Goal: Task Accomplishment & Management: Use online tool/utility

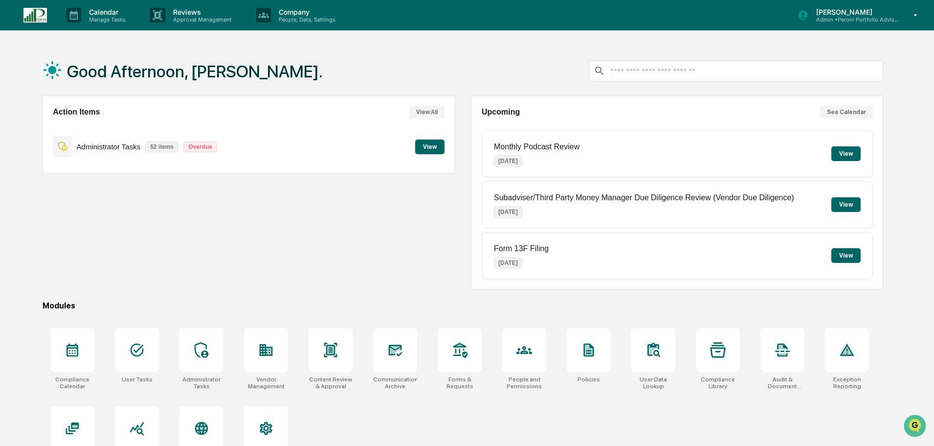
click at [423, 144] on button "View" at bounding box center [429, 146] width 29 height 15
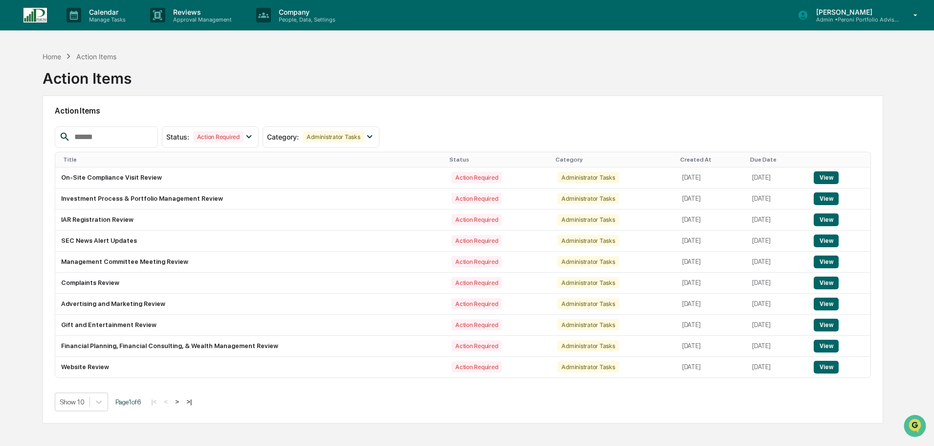
click at [91, 8] on p "Calendar" at bounding box center [105, 12] width 49 height 8
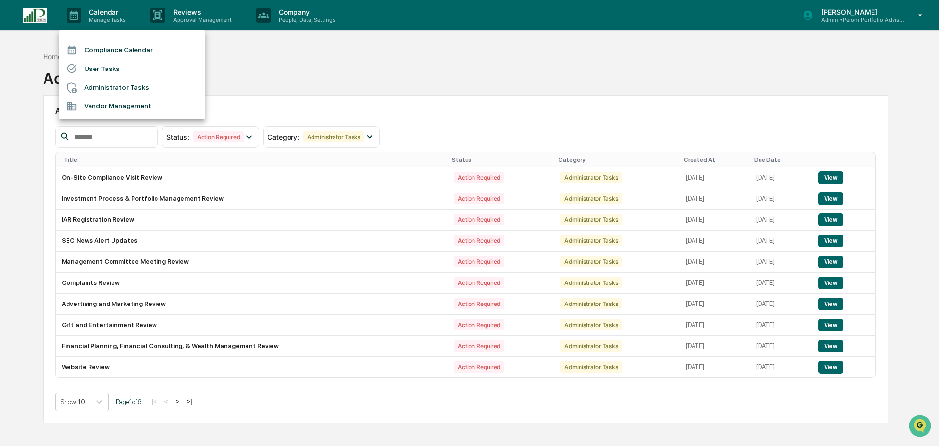
click at [95, 40] on ul "Compliance Calendar User Tasks Administrator Tasks Vendor Management" at bounding box center [132, 74] width 147 height 89
click at [95, 51] on li "Compliance Calendar" at bounding box center [132, 50] width 147 height 19
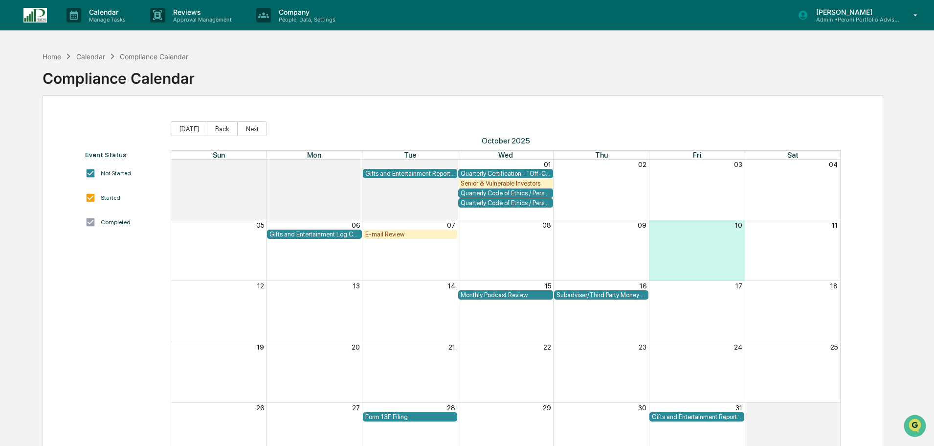
click at [509, 291] on div "Monthly Podcast Review" at bounding box center [506, 294] width 90 height 7
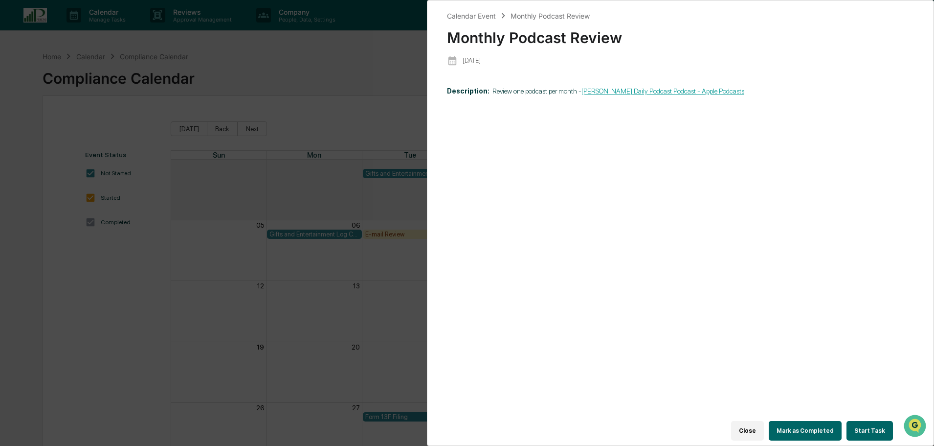
click at [860, 426] on button "Start Task" at bounding box center [870, 431] width 46 height 20
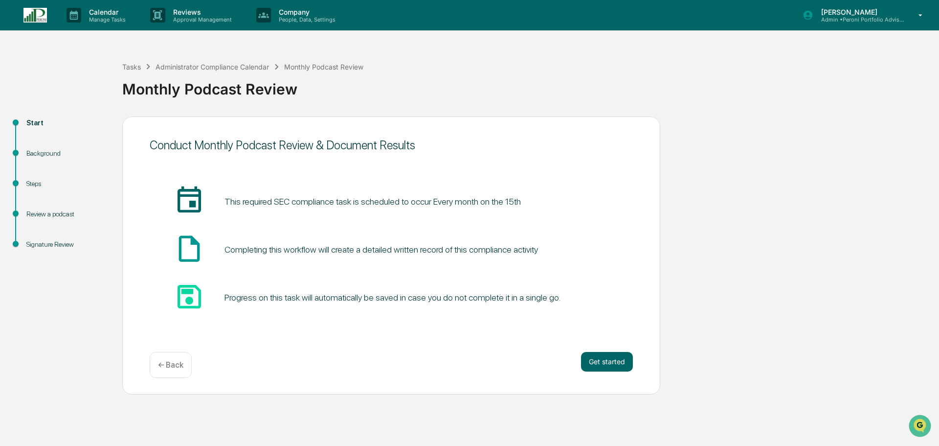
click at [612, 363] on button "Get started" at bounding box center [607, 362] width 52 height 20
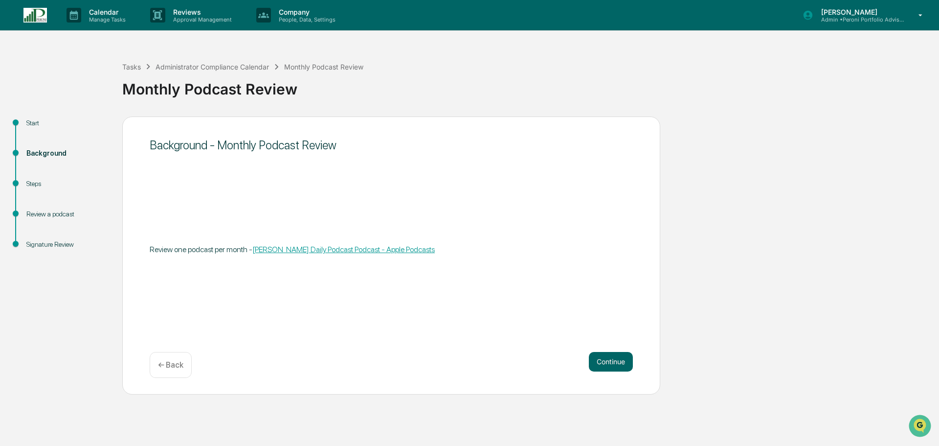
click at [612, 363] on button "Continue" at bounding box center [611, 362] width 44 height 20
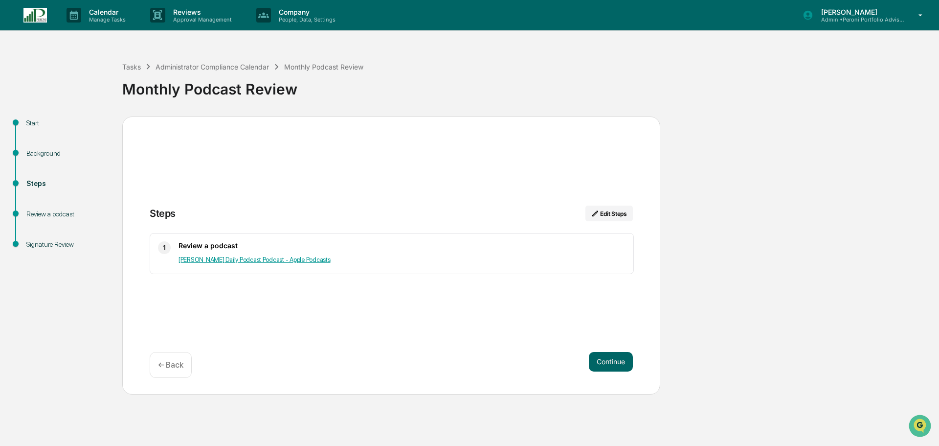
click at [612, 363] on button "Continue" at bounding box center [611, 362] width 44 height 20
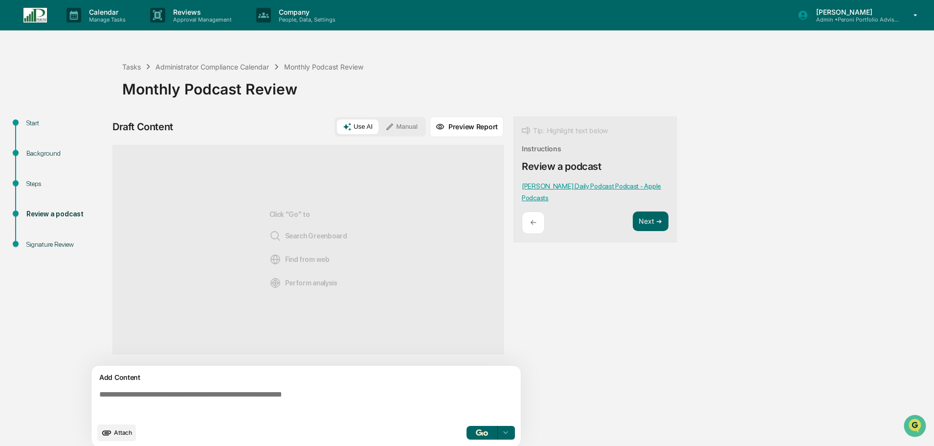
click at [407, 118] on div "Use AI Manual" at bounding box center [380, 127] width 91 height 20
click at [399, 127] on button "Manual" at bounding box center [402, 126] width 44 height 15
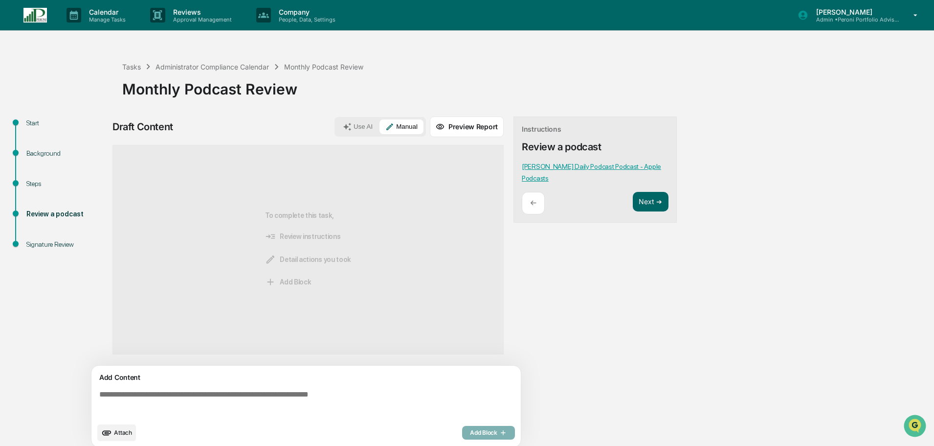
paste textarea "**********"
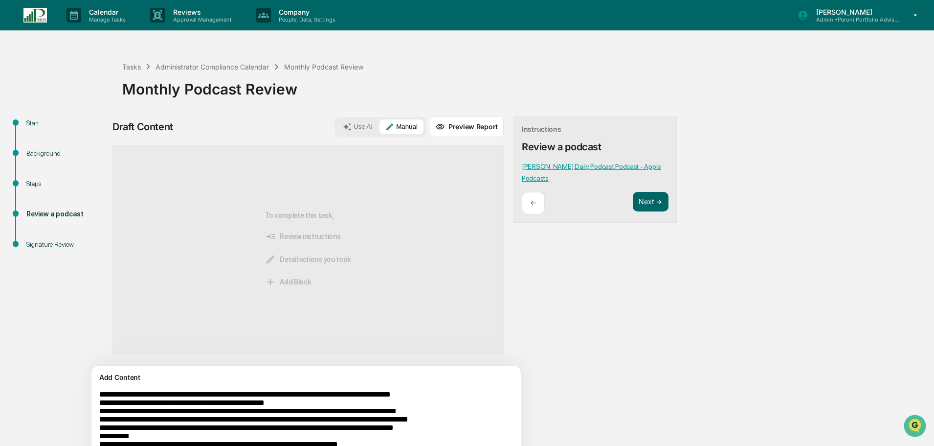
scroll to position [91, 0]
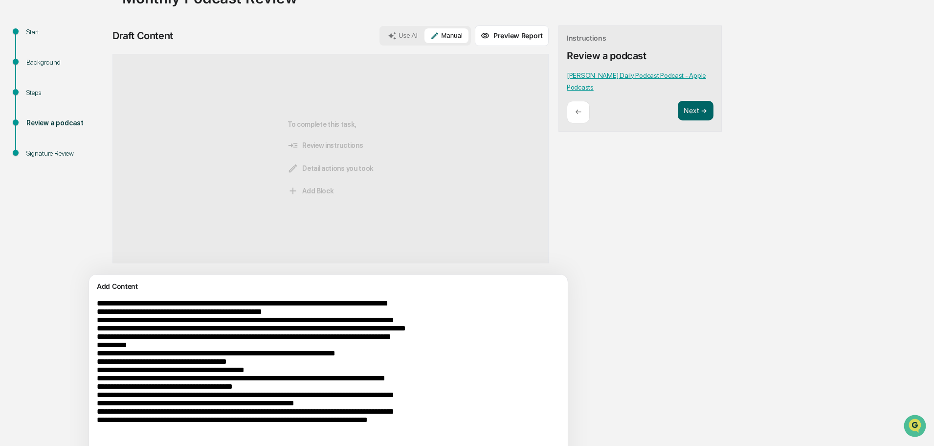
click at [151, 312] on textarea at bounding box center [305, 376] width 425 height 162
click at [303, 314] on textarea at bounding box center [305, 376] width 425 height 162
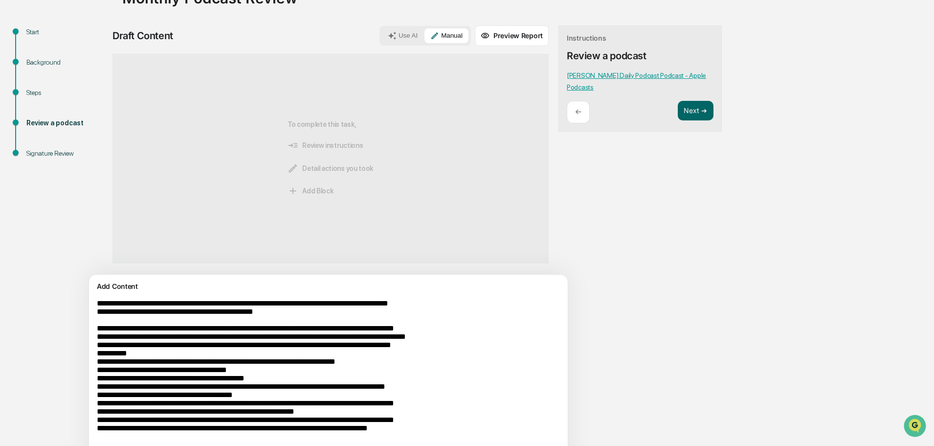
click at [219, 366] on textarea at bounding box center [305, 381] width 425 height 172
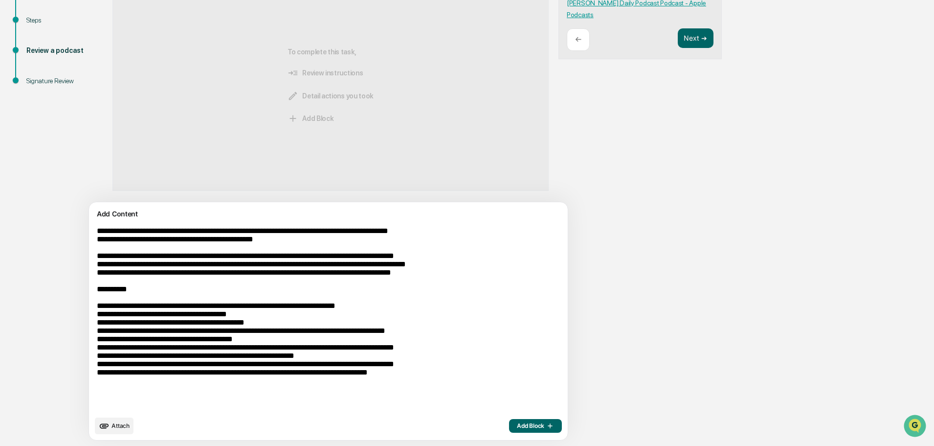
scroll to position [164, 0]
drag, startPoint x: 328, startPoint y: 347, endPoint x: 339, endPoint y: 355, distance: 14.0
click at [339, 355] on textarea at bounding box center [305, 318] width 425 height 192
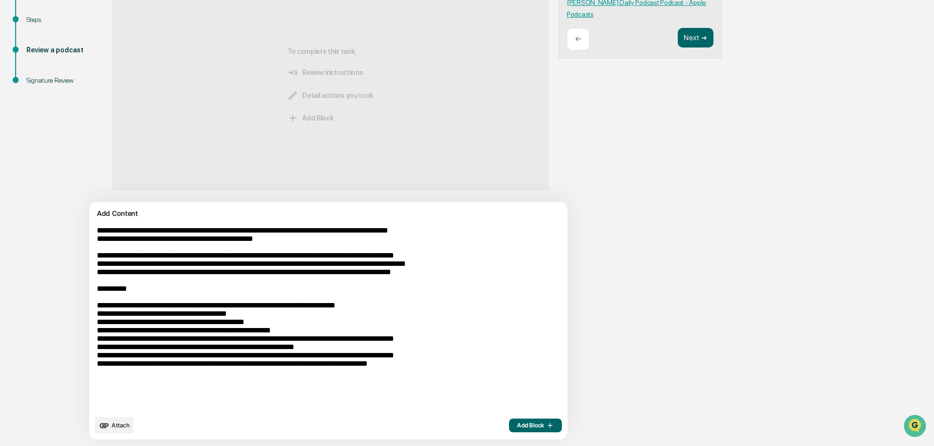
scroll to position [154, 0]
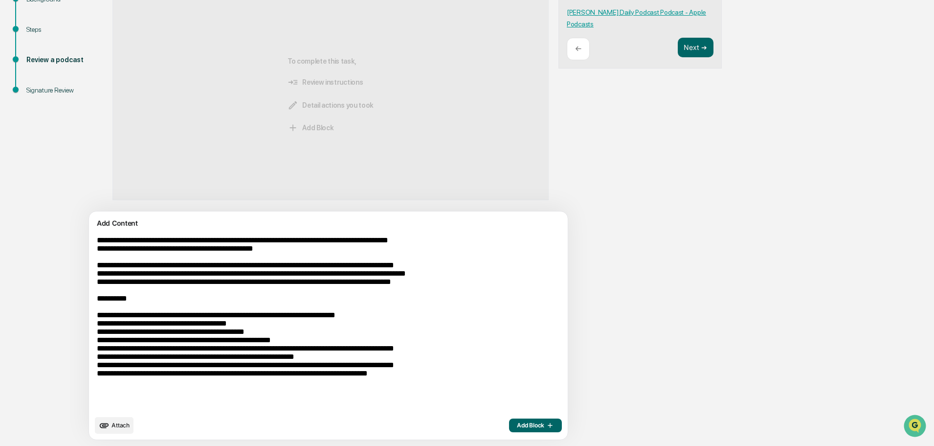
click at [355, 354] on textarea at bounding box center [305, 323] width 425 height 182
paste textarea "**********"
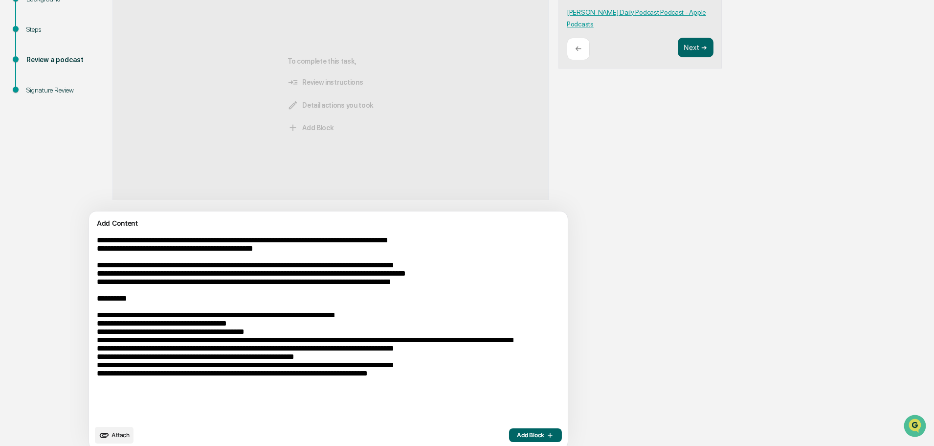
scroll to position [164, 0]
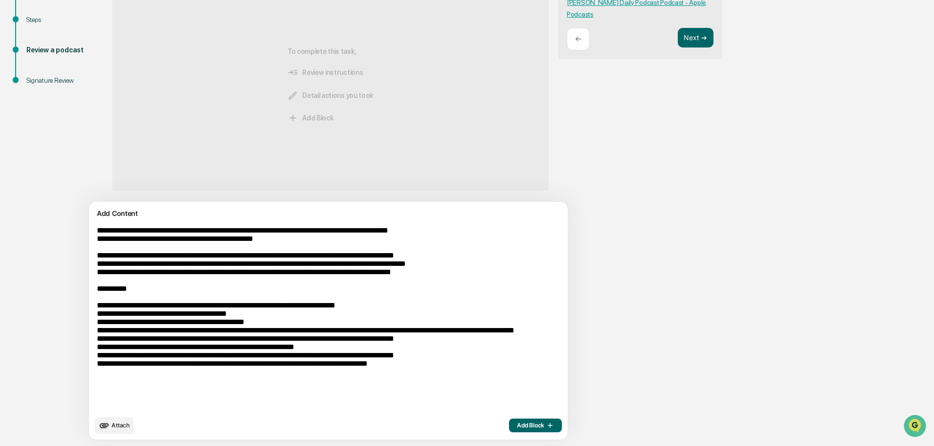
click at [317, 356] on textarea at bounding box center [305, 318] width 425 height 192
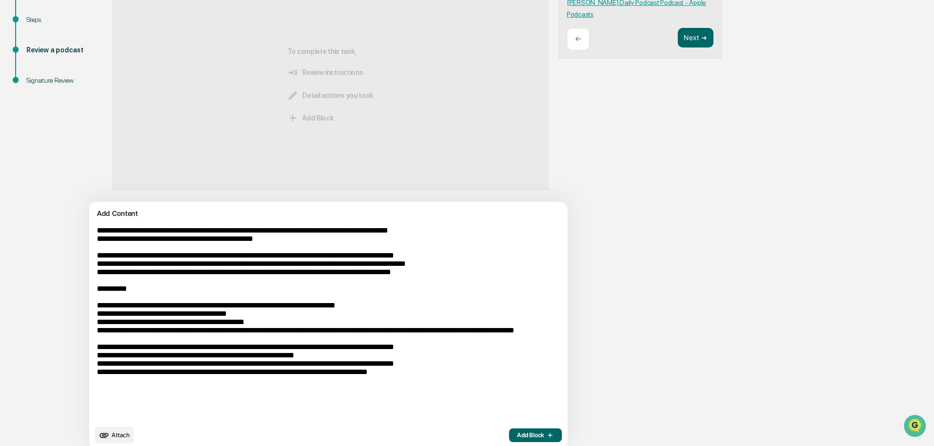
click at [100, 318] on textarea at bounding box center [305, 322] width 425 height 201
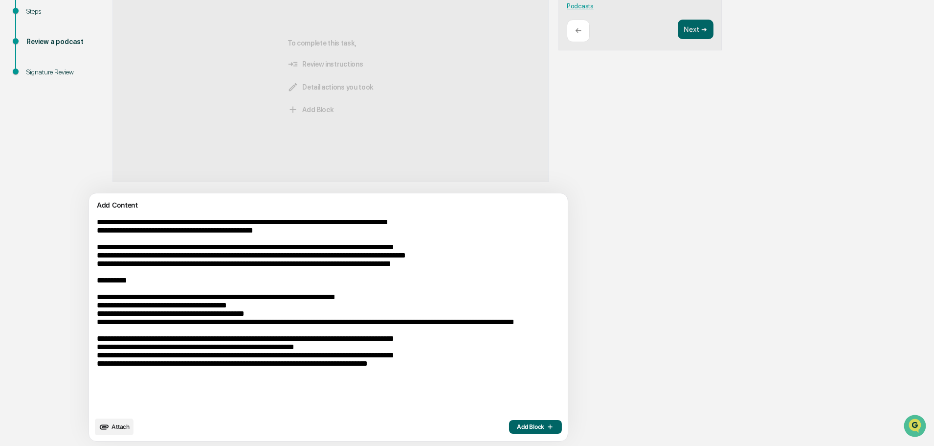
scroll to position [174, 0]
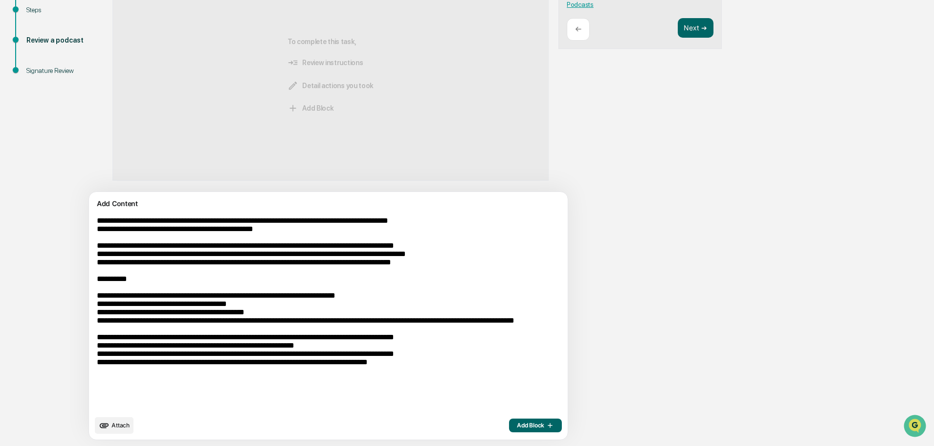
click at [358, 382] on textarea at bounding box center [305, 312] width 425 height 201
click at [356, 376] on textarea at bounding box center [305, 312] width 425 height 201
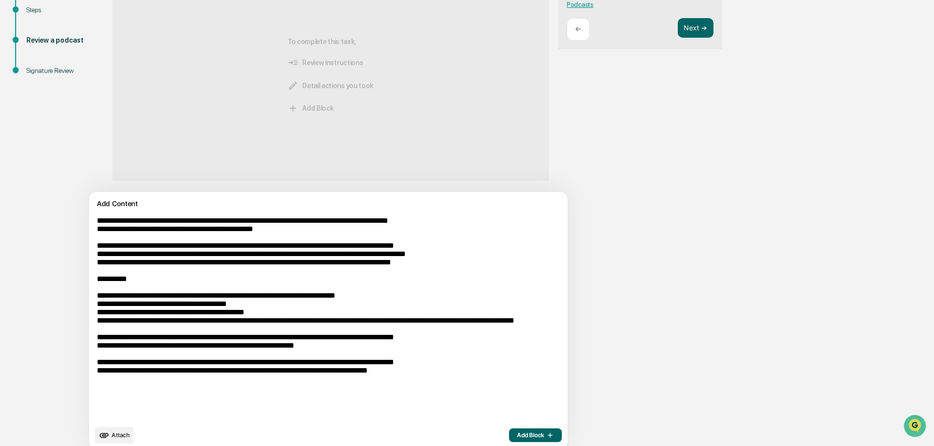
type textarea "**********"
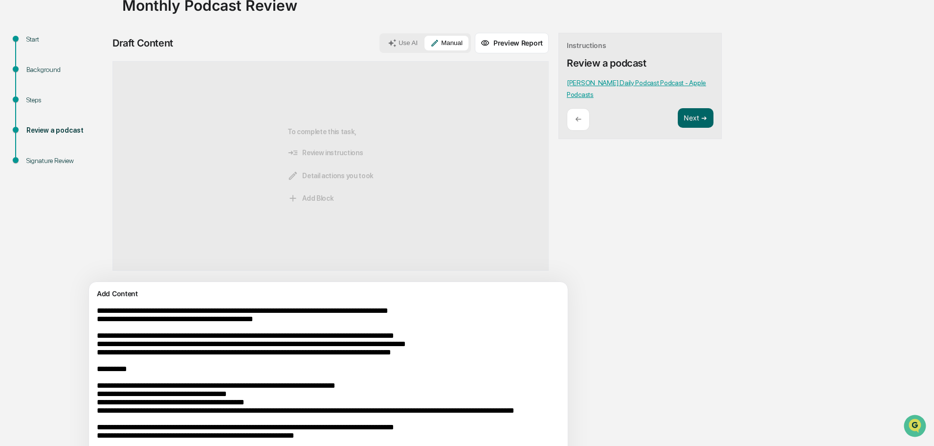
scroll to position [183, 0]
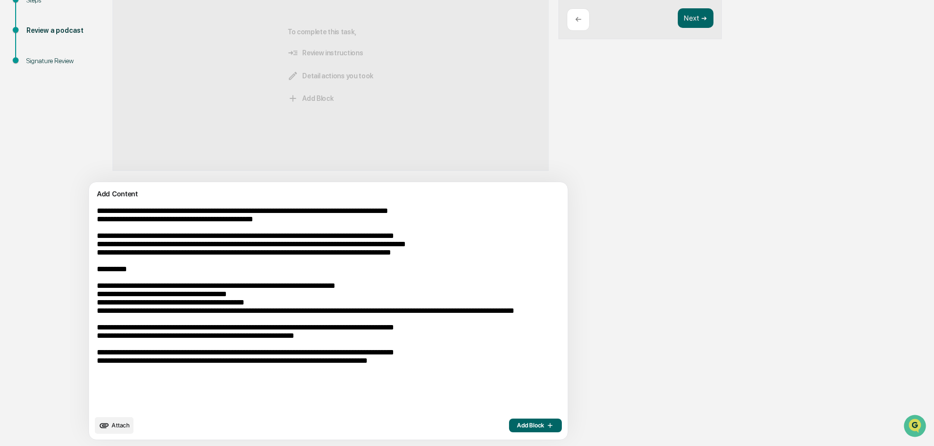
click at [517, 428] on span "Add Block" at bounding box center [535, 425] width 37 height 8
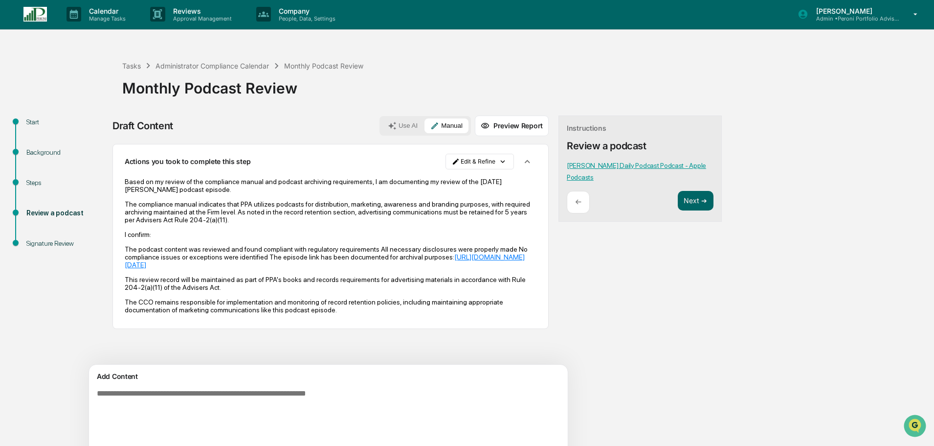
scroll to position [0, 0]
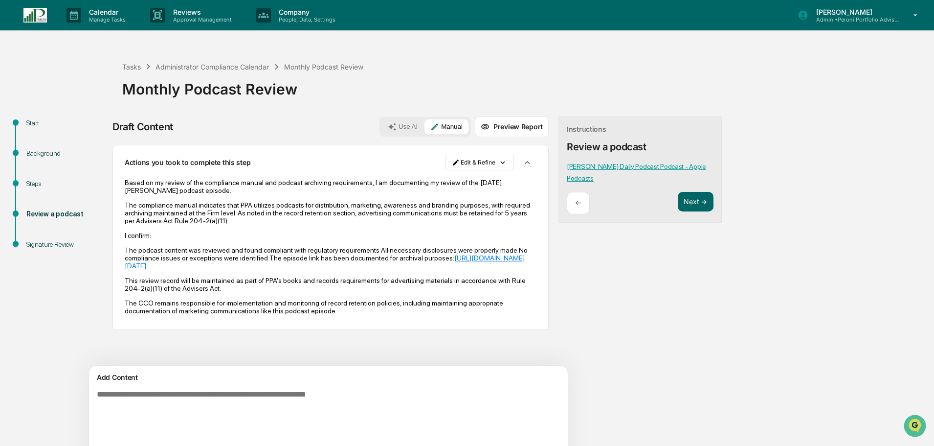
click at [445, 161] on html "Calendar Manage Tasks Reviews Approval Management Company People, Data, Setting…" at bounding box center [467, 223] width 934 height 446
click at [417, 184] on div "Edit Result" at bounding box center [436, 183] width 72 height 16
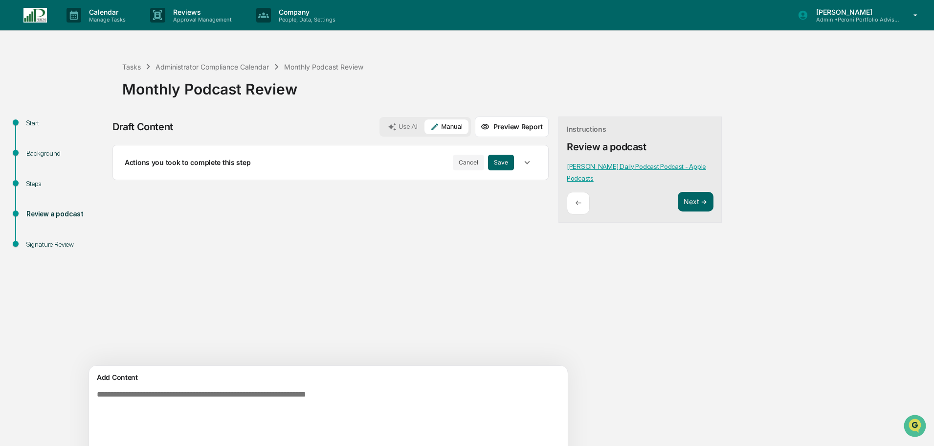
click at [522, 166] on icon "button" at bounding box center [527, 162] width 11 height 11
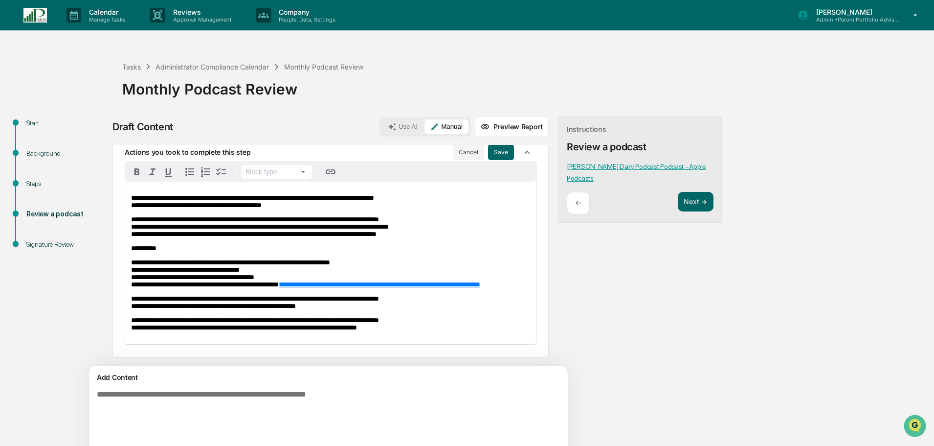
scroll to position [25, 0]
drag, startPoint x: 131, startPoint y: 248, endPoint x: 382, endPoint y: 248, distance: 251.4
click at [382, 248] on div "**********" at bounding box center [330, 262] width 411 height 162
click at [191, 166] on icon "button" at bounding box center [190, 172] width 12 height 12
click at [421, 259] on li "**********" at bounding box center [335, 273] width 389 height 29
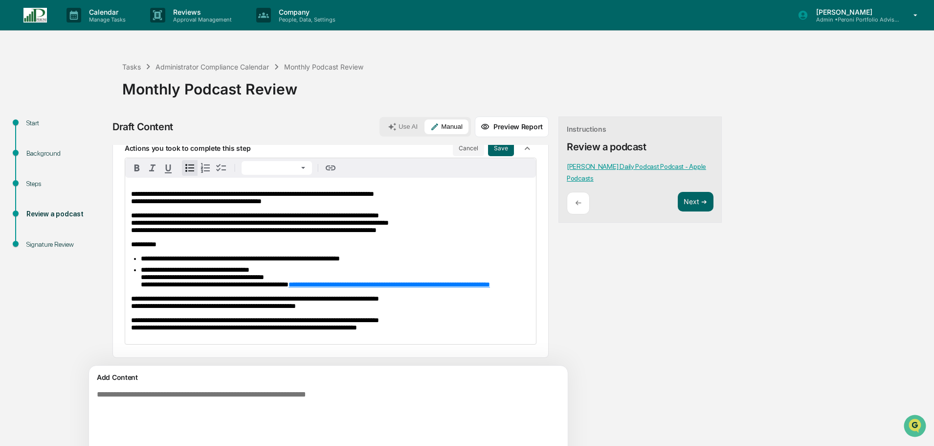
click at [354, 266] on li "**********" at bounding box center [335, 277] width 389 height 22
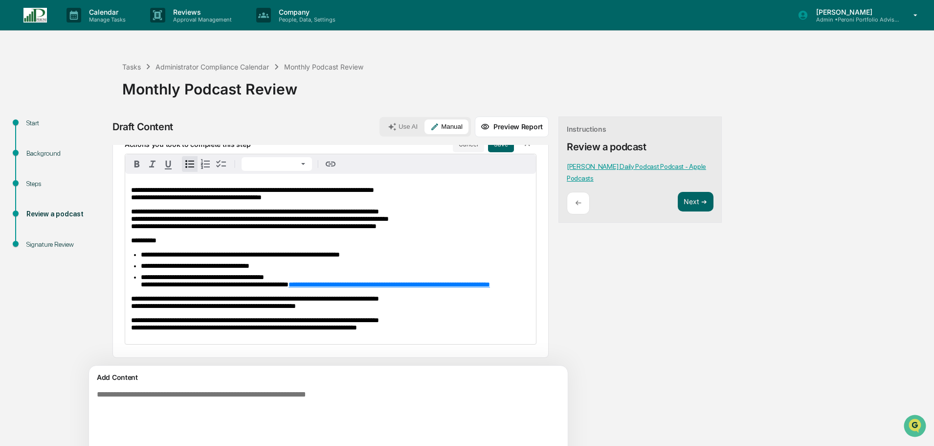
click at [323, 275] on li "**********" at bounding box center [335, 280] width 389 height 15
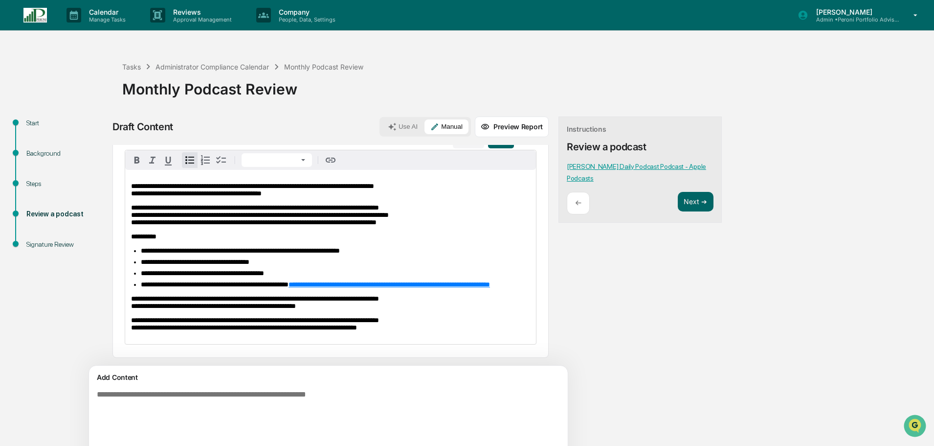
click at [359, 285] on li "**********" at bounding box center [335, 284] width 389 height 7
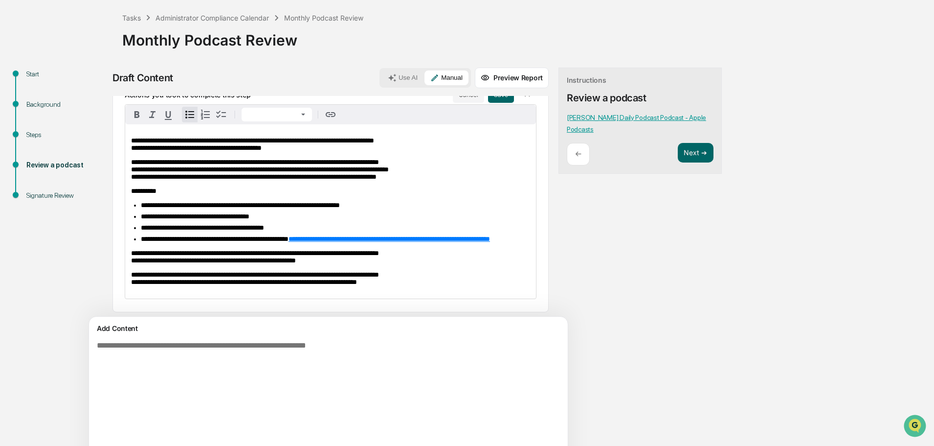
scroll to position [0, 0]
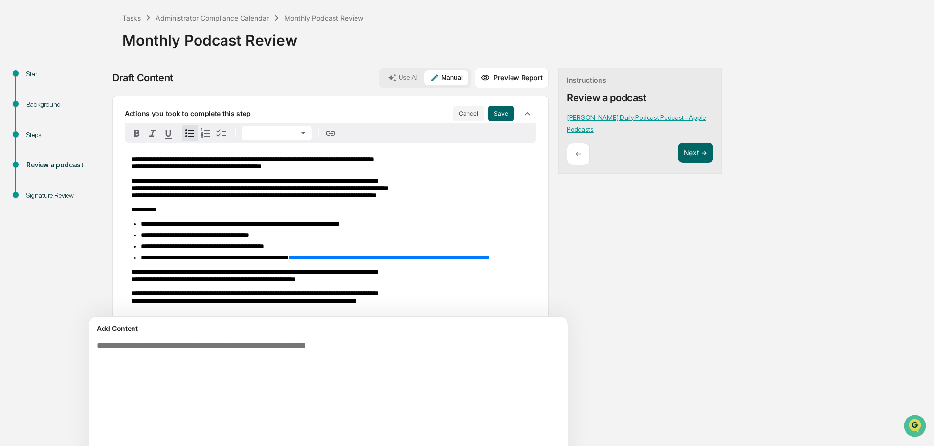
click at [488, 110] on button "Save" at bounding box center [501, 114] width 26 height 16
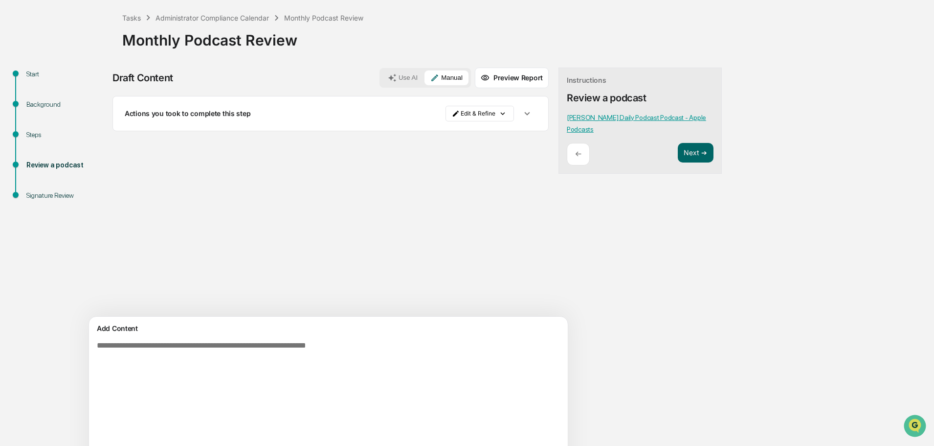
click at [522, 108] on icon "button" at bounding box center [527, 113] width 11 height 11
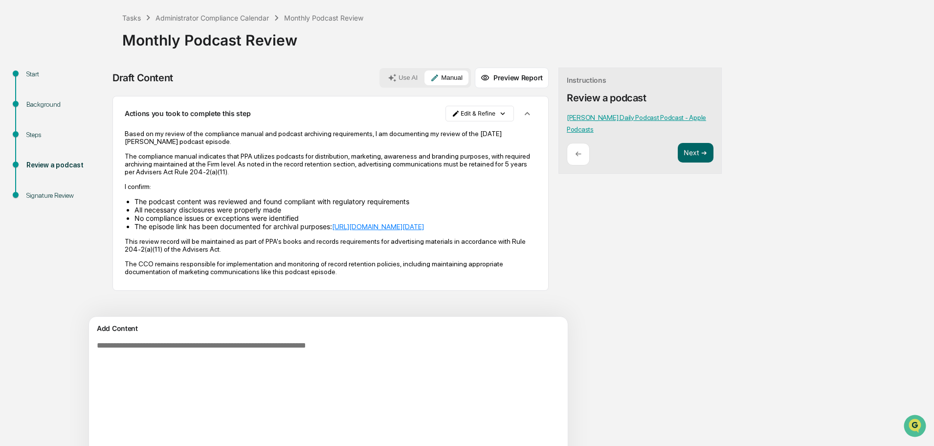
click at [678, 156] on button "Next ➔" at bounding box center [696, 153] width 36 height 20
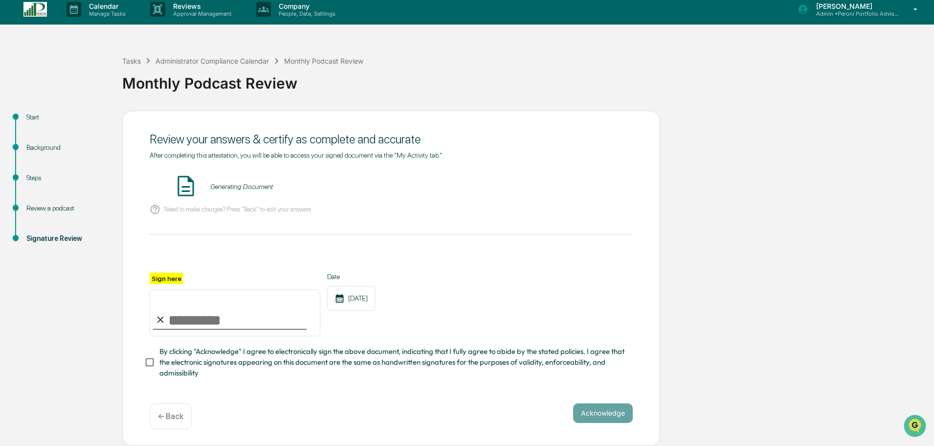
scroll to position [9, 0]
click at [178, 315] on input "Sign here" at bounding box center [235, 312] width 171 height 47
type input "**********"
click at [600, 410] on button "Acknowledge" at bounding box center [603, 413] width 60 height 20
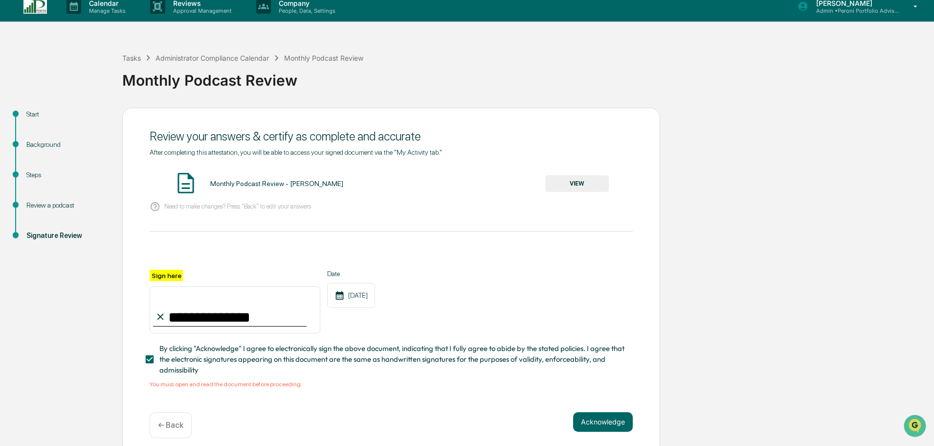
click at [584, 183] on button "VIEW" at bounding box center [577, 183] width 64 height 17
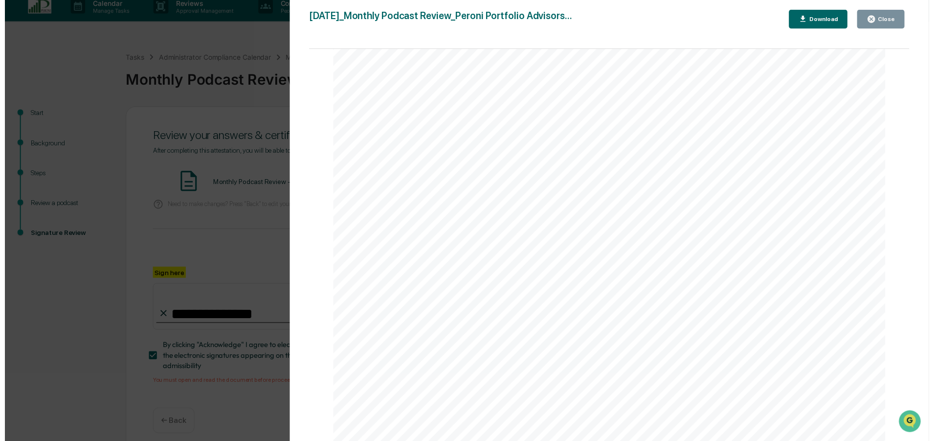
scroll to position [122, 0]
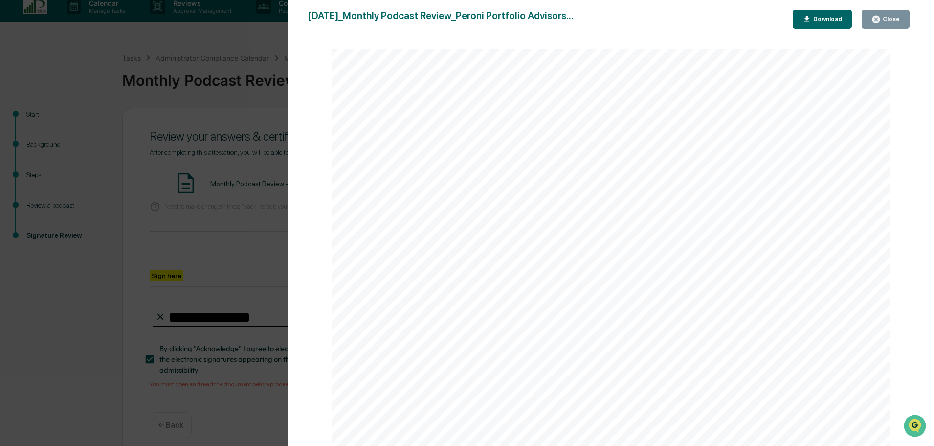
click at [883, 31] on div "[DATE]_Monthly Podcast Review_Peroni Portfolio Advisors... Close Download Page …" at bounding box center [611, 233] width 607 height 446
click at [877, 22] on icon "button" at bounding box center [875, 19] width 7 height 7
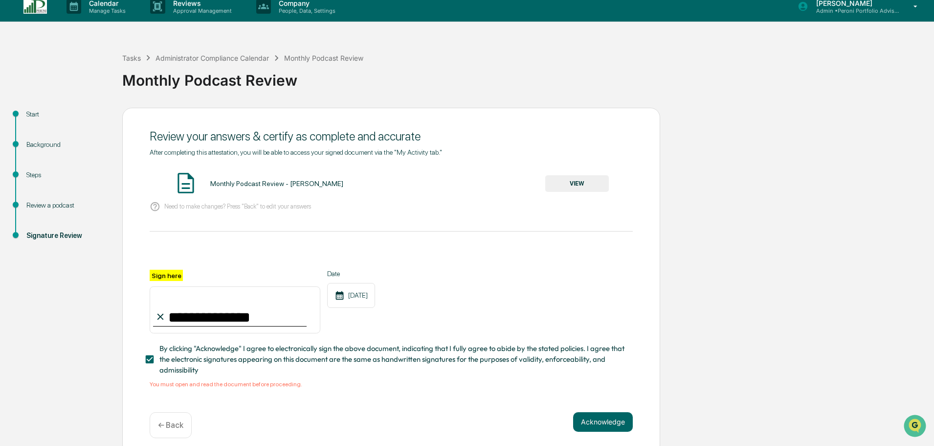
click at [601, 421] on button "Acknowledge" at bounding box center [603, 422] width 60 height 20
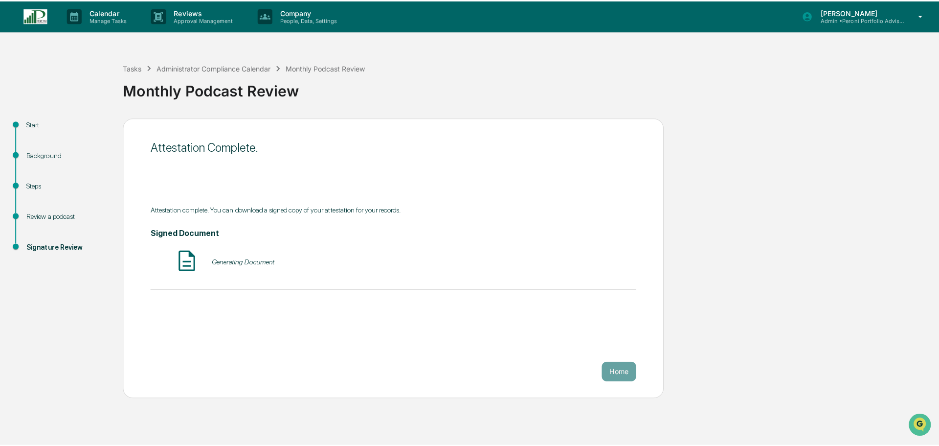
scroll to position [0, 0]
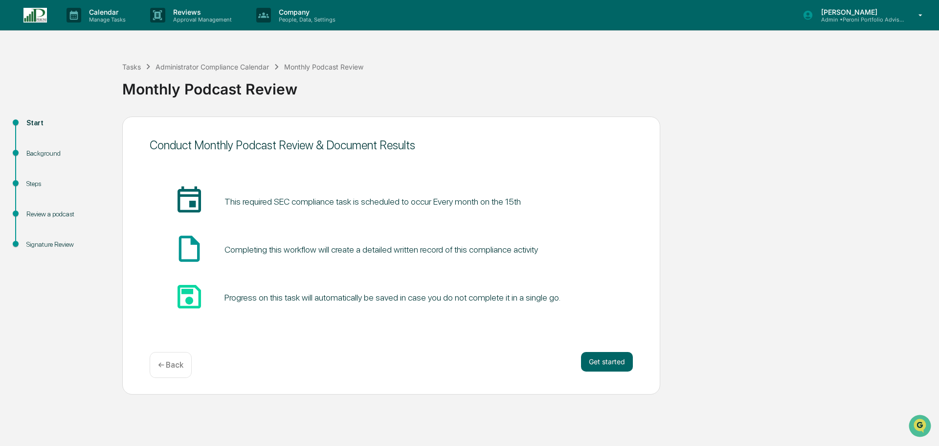
click at [74, 17] on icon at bounding box center [74, 15] width 8 height 9
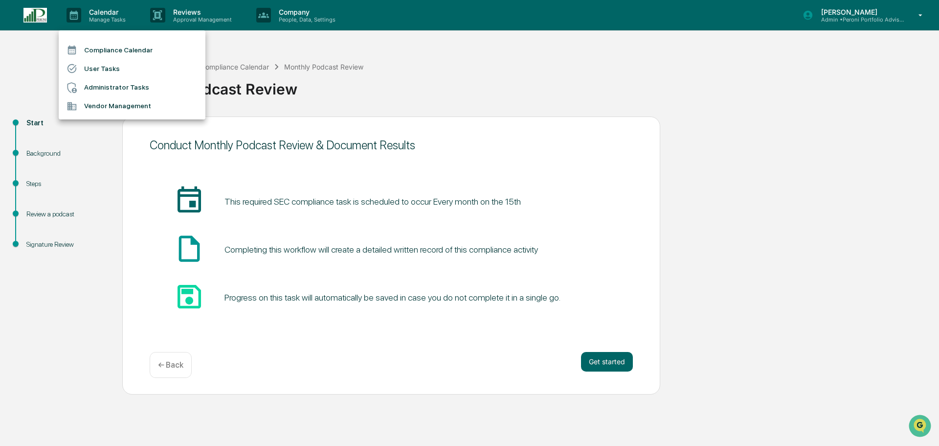
click at [94, 10] on div at bounding box center [469, 223] width 939 height 446
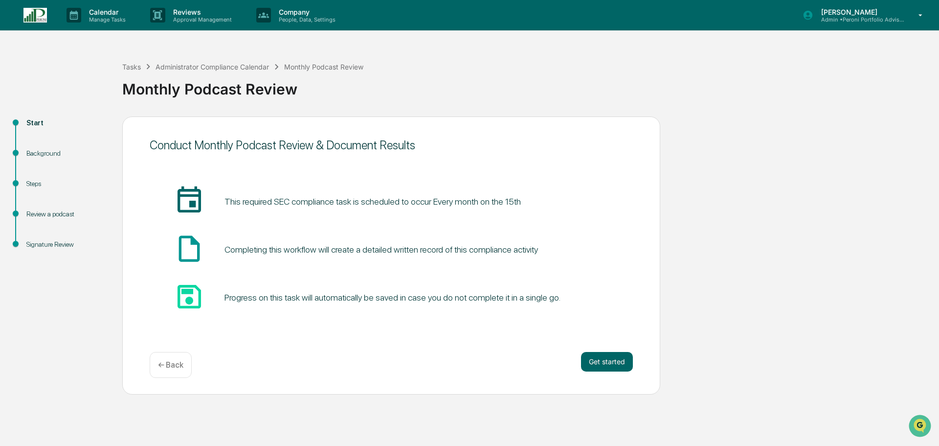
click at [93, 22] on p "Manage Tasks" at bounding box center [105, 19] width 49 height 7
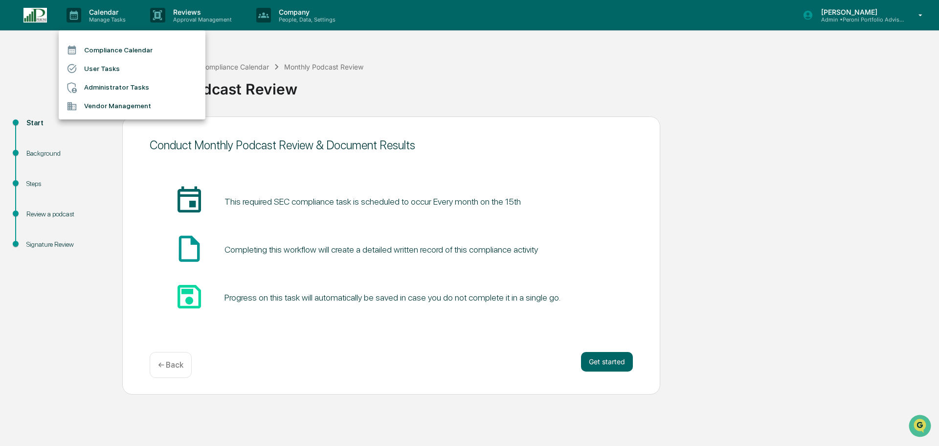
click at [87, 45] on li "Compliance Calendar" at bounding box center [132, 50] width 147 height 19
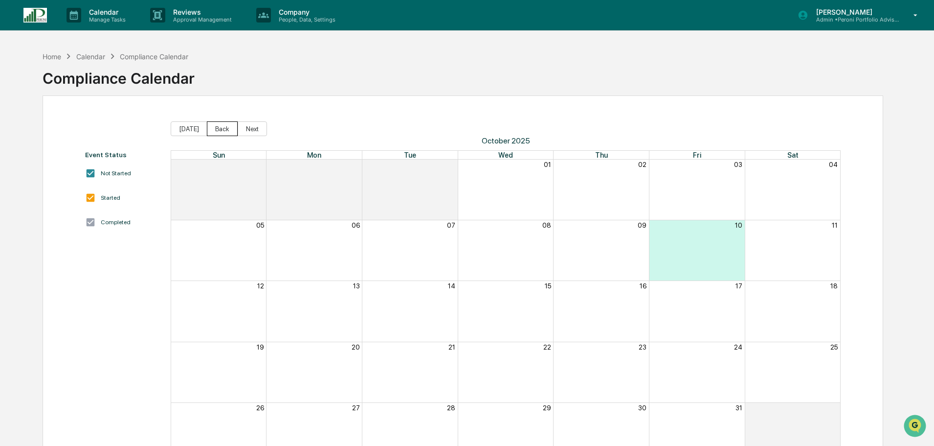
click at [220, 134] on button "Back" at bounding box center [222, 128] width 31 height 15
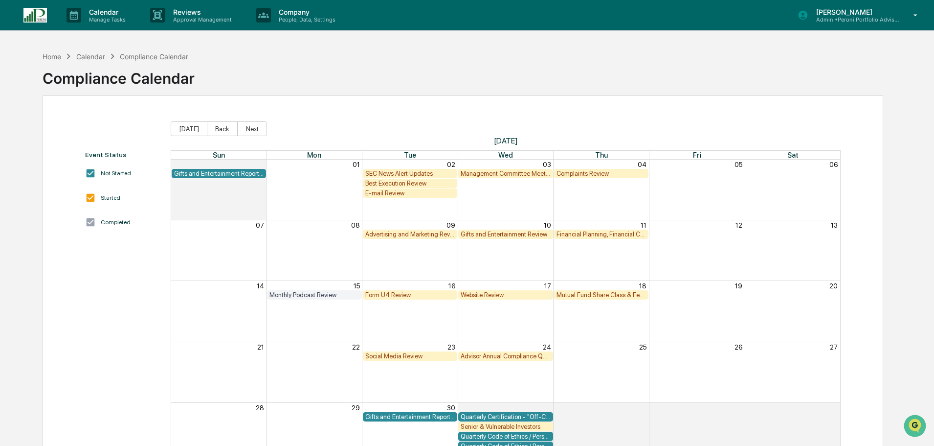
click at [315, 297] on div "Monthly Podcast Review" at bounding box center [314, 294] width 90 height 7
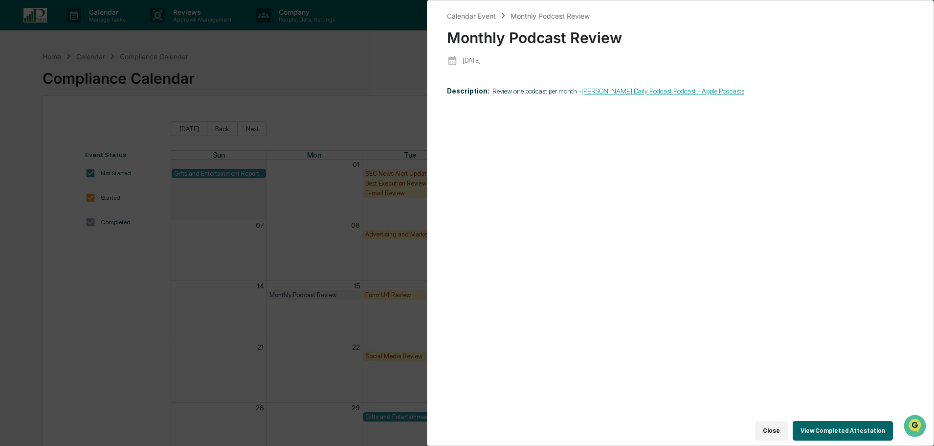
click at [838, 428] on button "View Completed Attestation" at bounding box center [843, 431] width 100 height 20
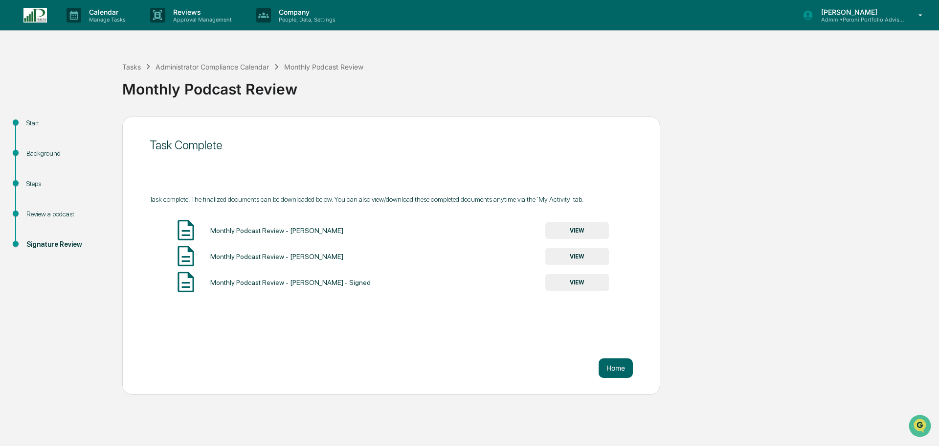
click at [575, 284] on button "VIEW" at bounding box center [577, 282] width 64 height 17
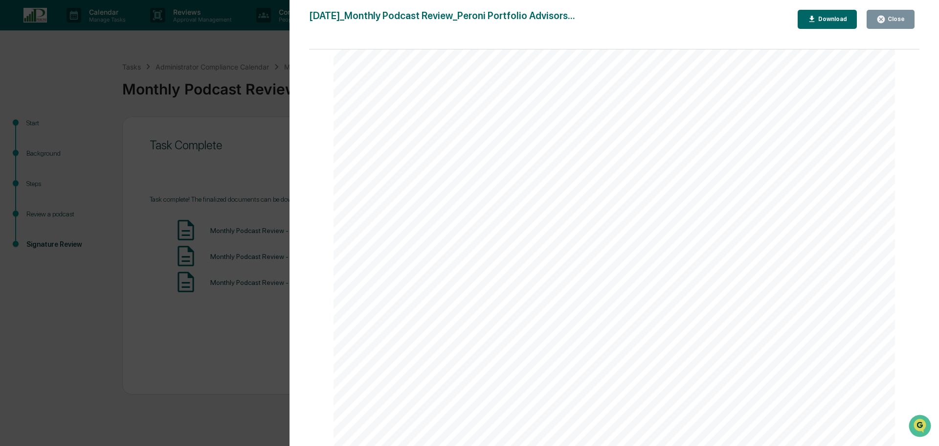
scroll to position [245, 0]
drag, startPoint x: 358, startPoint y: 180, endPoint x: 675, endPoint y: 238, distance: 321.5
click at [675, 238] on div "September 17, 2025 Peroni Portfolio Advisors Monthly Podcast Review Background …" at bounding box center [614, 224] width 561 height 794
click at [722, 246] on span "Act" at bounding box center [728, 244] width 16 height 10
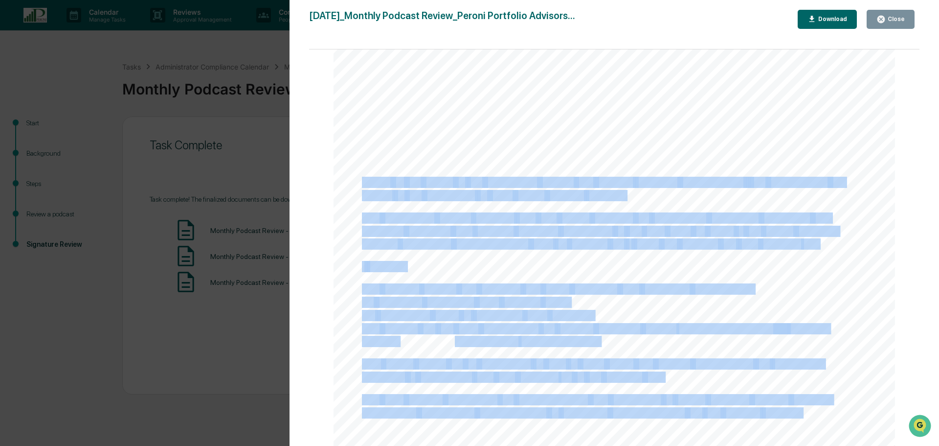
drag, startPoint x: 360, startPoint y: 180, endPoint x: 786, endPoint y: 336, distance: 453.9
click at [717, 279] on div "September 17, 2025 Peroni Portfolio Advisors Monthly Podcast Review Background …" at bounding box center [614, 224] width 561 height 794
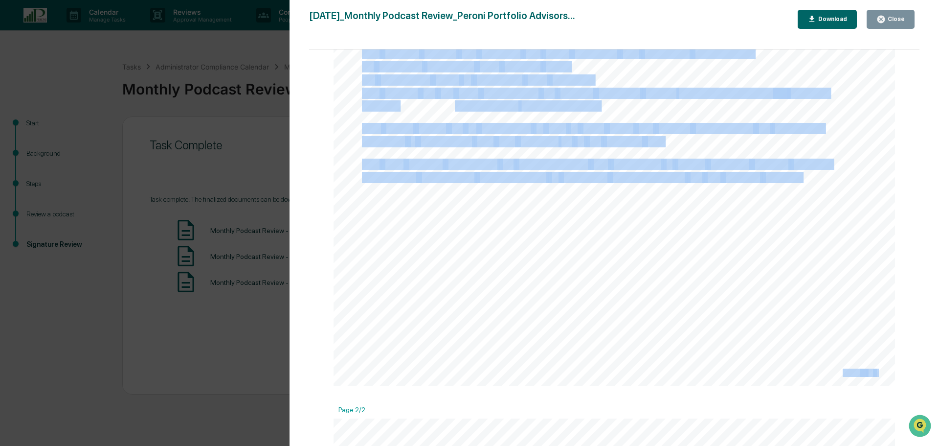
scroll to position [391, 0]
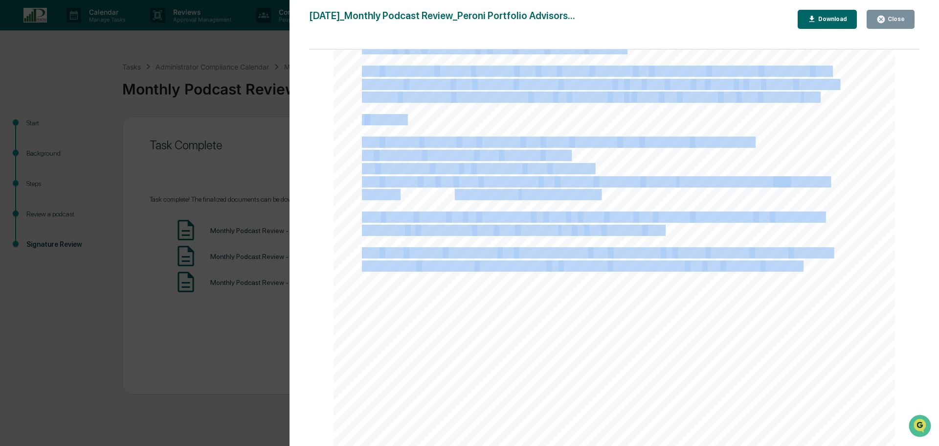
click at [849, 293] on div "September 17, 2025 Peroni Portfolio Advisors Monthly Podcast Review Background …" at bounding box center [614, 78] width 561 height 794
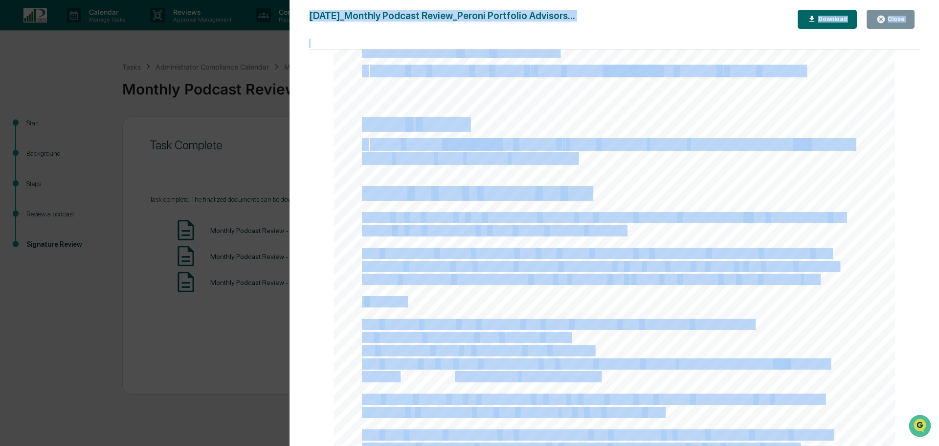
scroll to position [156, 0]
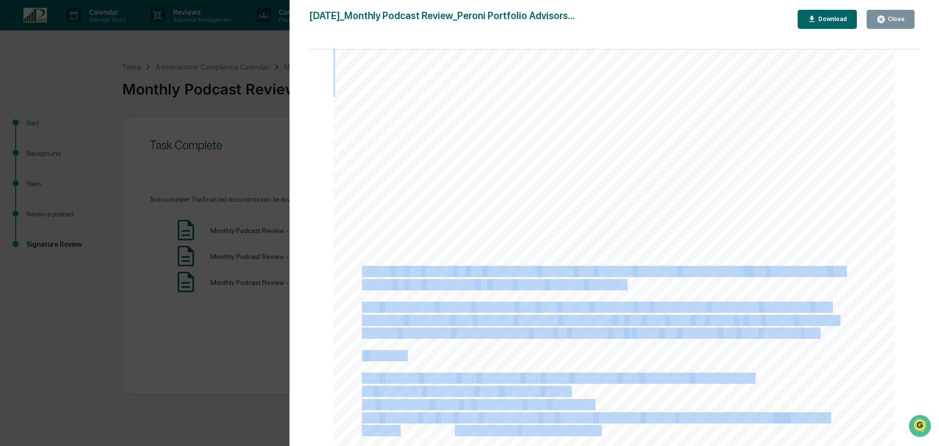
drag, startPoint x: 797, startPoint y: 267, endPoint x: 361, endPoint y: 270, distance: 435.8
click at [361, 270] on div "September 17, 2025 Peroni Portfolio Advisors Monthly Podcast Review Background …" at bounding box center [614, 313] width 561 height 794
copy div "Based on my review of the compliance manual and podcast archiving requirements,…"
